Goal: Information Seeking & Learning: Find specific fact

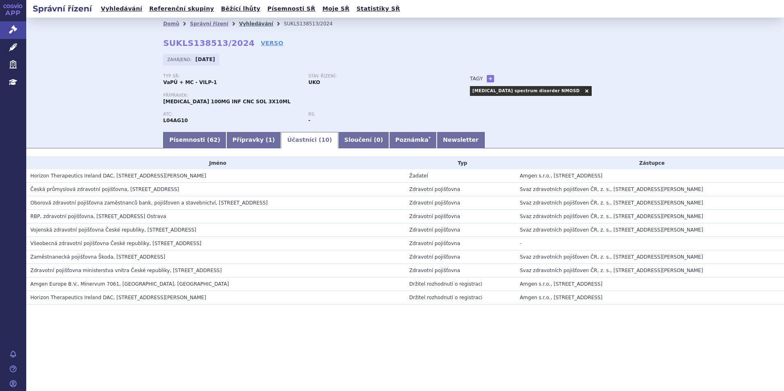
click at [226, 24] on li "Správní řízení" at bounding box center [214, 24] width 49 height 12
click at [239, 25] on link "Vyhledávání" at bounding box center [256, 24] width 34 height 6
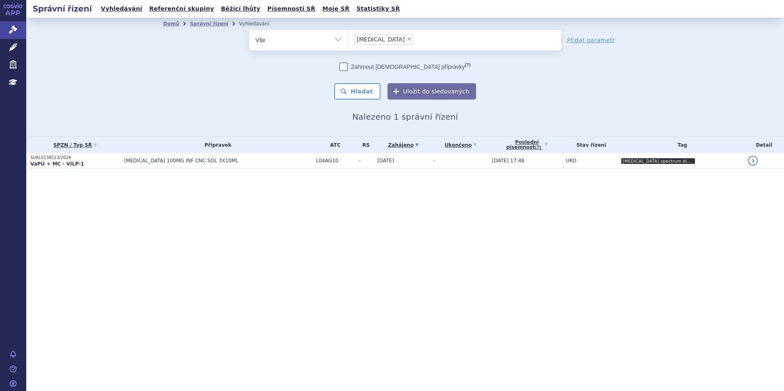
click at [407, 39] on span "×" at bounding box center [409, 38] width 5 height 5
click at [348, 39] on select "uplizna" at bounding box center [348, 40] width 0 height 21
select select
click at [358, 38] on input "uplizna" at bounding box center [356, 39] width 5 height 10
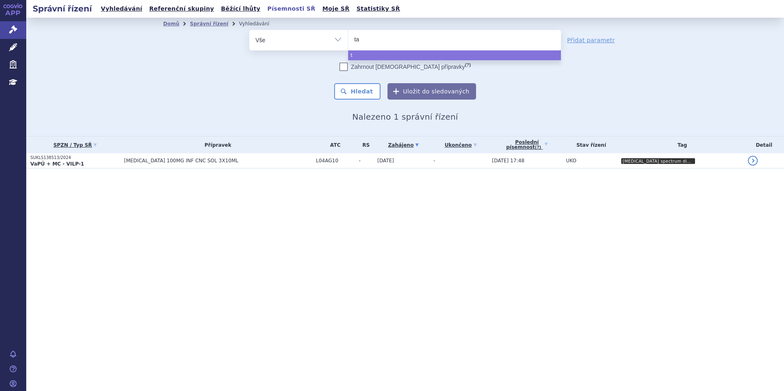
type input "tal"
type input "talve"
type input "talvey"
select select "talvey"
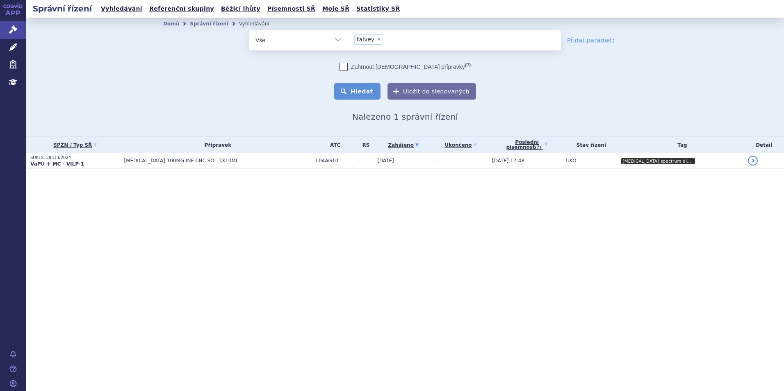
click at [362, 86] on button "Hledat" at bounding box center [357, 91] width 46 height 16
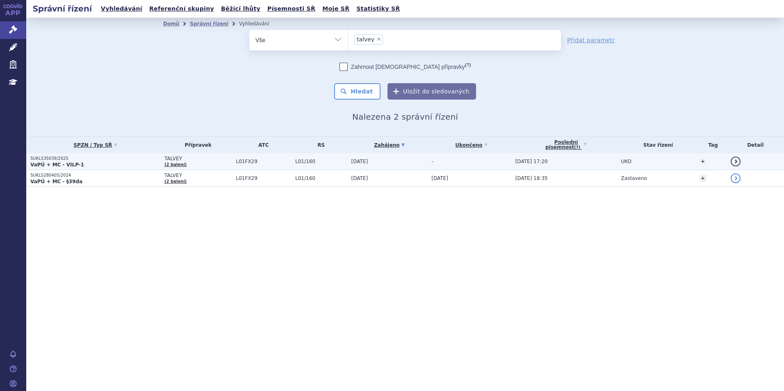
click at [130, 159] on p "SUKLS35039/2025" at bounding box center [95, 159] width 130 height 6
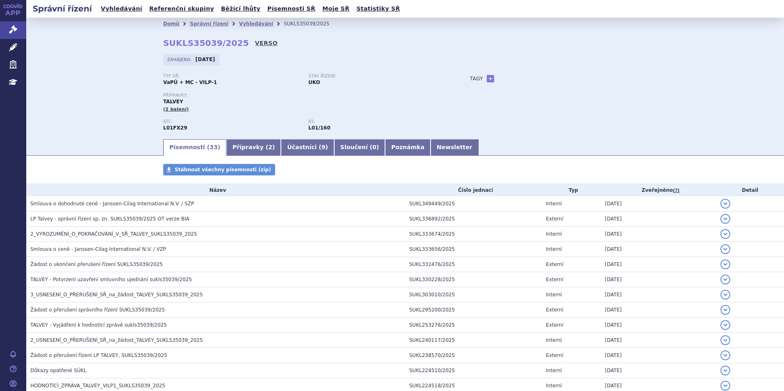
click at [255, 45] on link "VERSO" at bounding box center [266, 43] width 23 height 8
click at [239, 26] on link "Vyhledávání" at bounding box center [256, 24] width 34 height 6
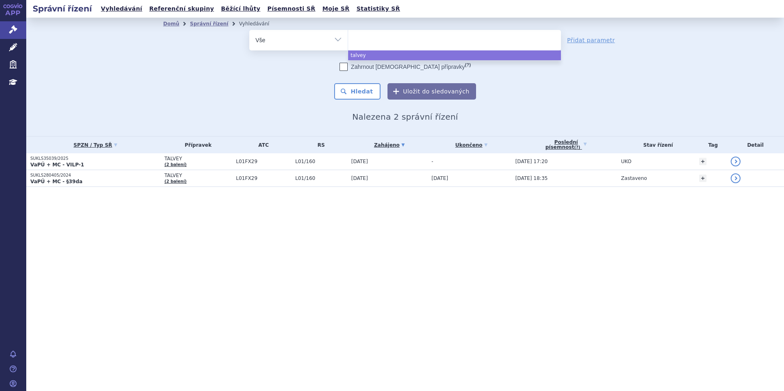
drag, startPoint x: 375, startPoint y: 39, endPoint x: 367, endPoint y: 29, distance: 13.1
click at [374, 34] on ul at bounding box center [454, 38] width 213 height 17
click at [348, 34] on select "talvey" at bounding box center [348, 40] width 0 height 21
select select "talvey"
type input "si"
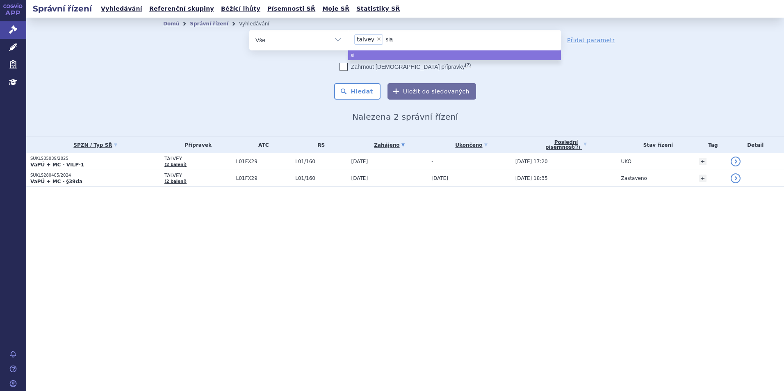
type input "sial"
type input "sialan"
type input "sialana"
type input "sialanar"
click at [376, 39] on span "×" at bounding box center [378, 38] width 5 height 5
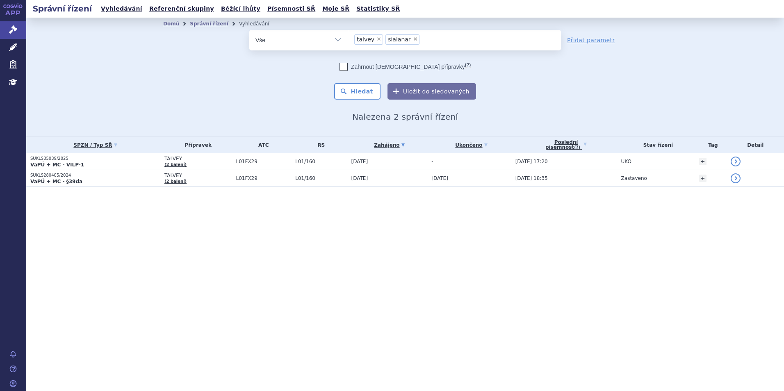
click at [348, 39] on select "talvey sialanar" at bounding box center [348, 40] width 0 height 21
select select "sialanar"
click at [367, 93] on button "Hledat" at bounding box center [357, 91] width 46 height 16
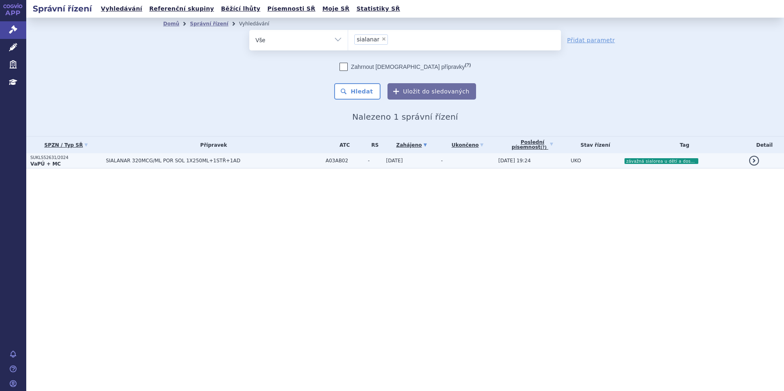
click at [105, 158] on td "SIALANAR 320MCG/ML POR SOL 1X250ML+1STŘ+1AD" at bounding box center [212, 160] width 220 height 15
click at [105, 166] on td "SIALANAR 320MCG/ML POR SOL 1X250ML+1STŘ+1AD" at bounding box center [212, 160] width 220 height 15
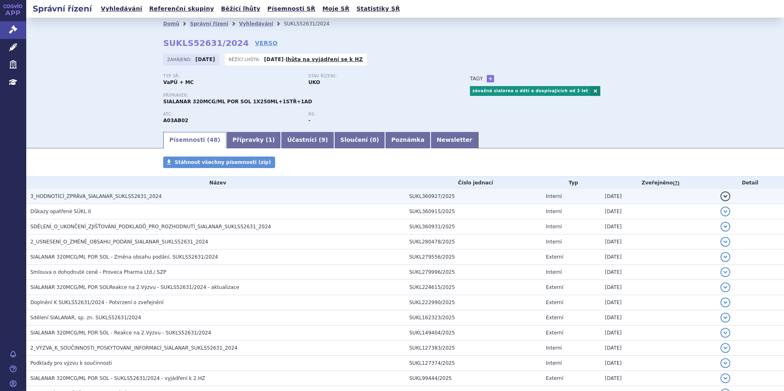
click at [96, 200] on h3 "3_HODNOTÍCÍ_ZPRÁVA_SIALANAR_SUKLS52631_2024" at bounding box center [217, 196] width 375 height 8
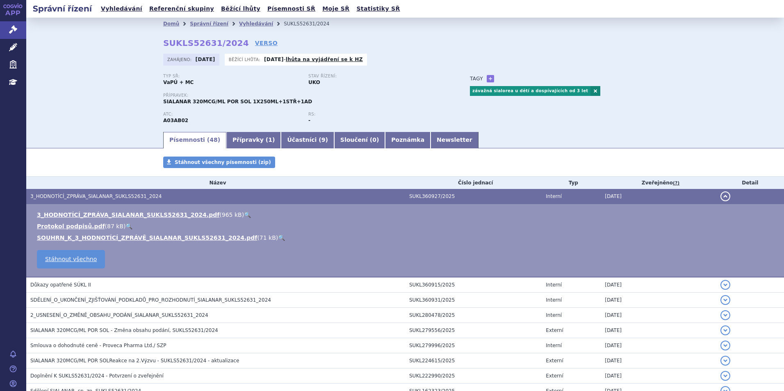
click at [244, 212] on link "🔍" at bounding box center [247, 215] width 7 height 7
